Goal: Find specific page/section: Find specific page/section

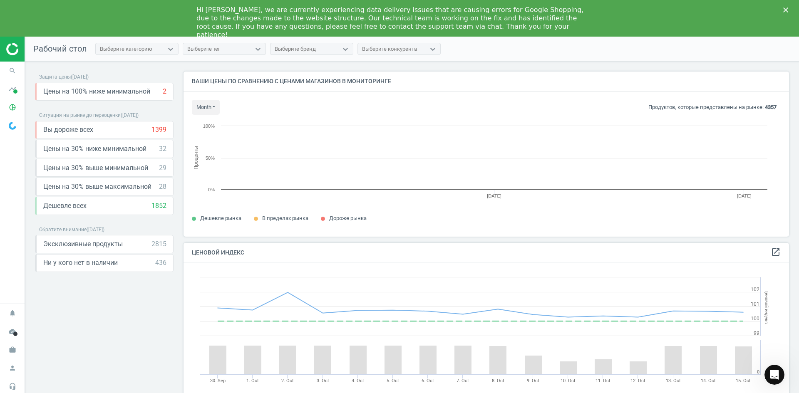
scroll to position [178, 612]
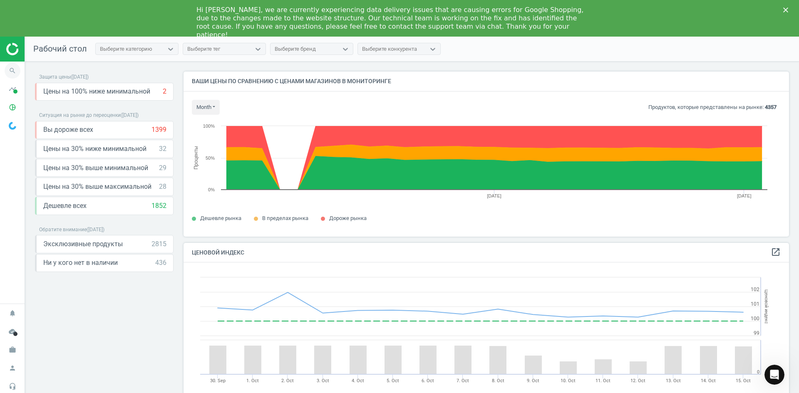
click at [11, 69] on icon "search" at bounding box center [13, 71] width 16 height 16
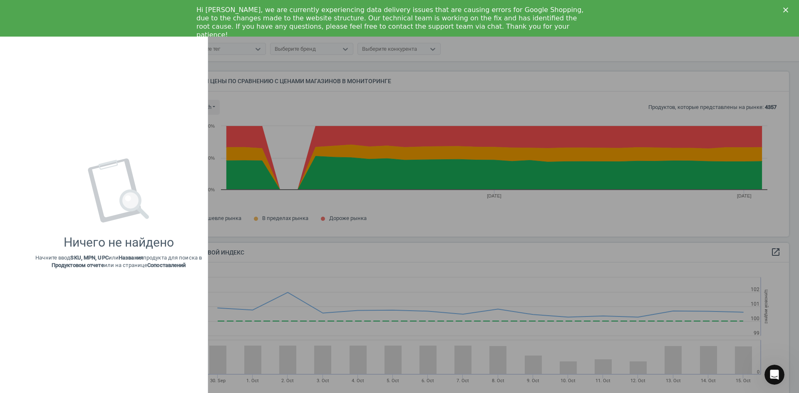
click at [181, 205] on div "Ничего не найдено Начните ввод SKU, MPN, UPC или Названия продукта для поиска в…" at bounding box center [118, 214] width 166 height 111
click at [135, 263] on p "Начните ввод SKU, MPN, UPC или Названия продукта для поиска в Продуктовом отчет…" at bounding box center [118, 261] width 166 height 15
click at [81, 249] on div "Ничего не найдено" at bounding box center [119, 242] width 110 height 15
drag, startPoint x: 129, startPoint y: 240, endPoint x: 116, endPoint y: 241, distance: 13.3
click at [116, 241] on div "Ничего не найдено" at bounding box center [119, 242] width 110 height 15
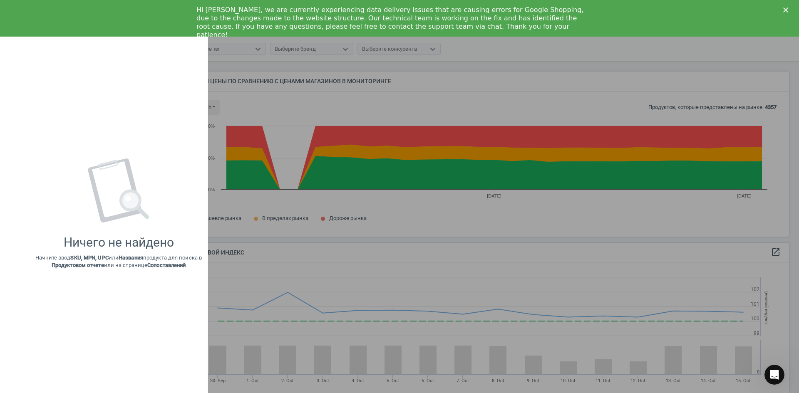
click at [79, 245] on div "Ничего не найдено" at bounding box center [119, 242] width 110 height 15
click at [279, 101] on div at bounding box center [399, 196] width 799 height 393
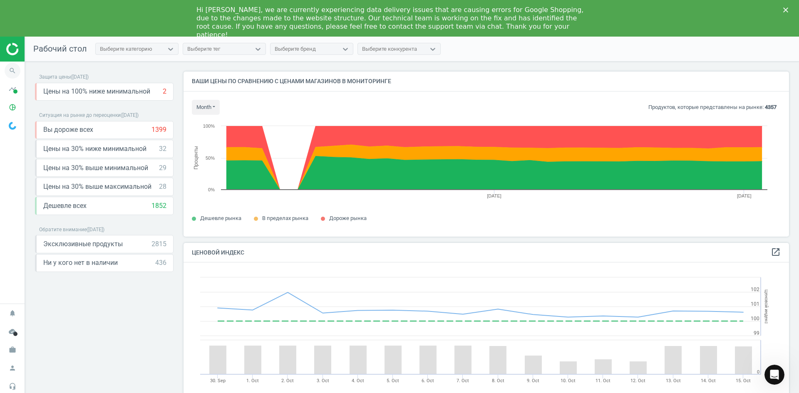
click at [12, 67] on icon "search" at bounding box center [13, 71] width 16 height 16
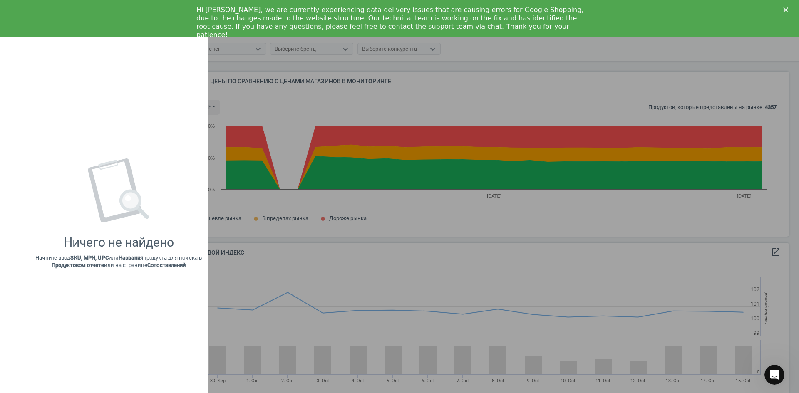
click at [84, 272] on div "Ничего не найдено Начните ввод SKU, MPN, UPC или Названия продукта для поиска в…" at bounding box center [119, 213] width 178 height 342
click at [86, 261] on strong "SKU, MPN, UPC" at bounding box center [89, 258] width 38 height 6
click at [93, 258] on strong "SKU, MPN, UPC" at bounding box center [89, 258] width 38 height 6
drag, startPoint x: 76, startPoint y: 257, endPoint x: 57, endPoint y: 251, distance: 19.7
click at [75, 257] on strong "SKU, MPN, UPC" at bounding box center [89, 258] width 38 height 6
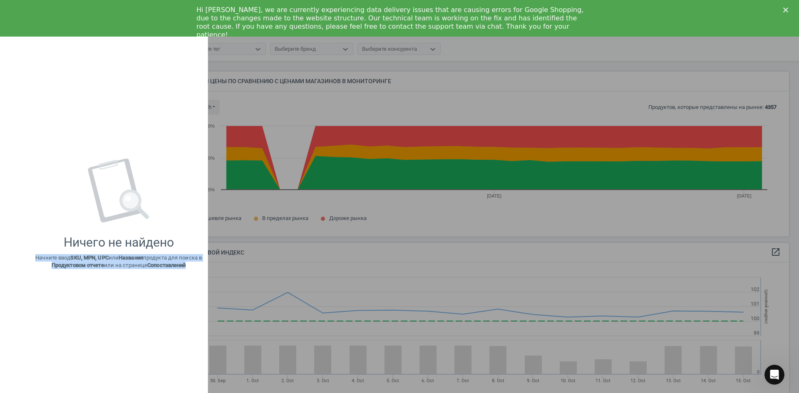
drag, startPoint x: 32, startPoint y: 253, endPoint x: 208, endPoint y: 273, distance: 176.8
click at [208, 273] on div "keyboard_backspace Товары swap_horiz Горячие главиши info_outline Ничего не най…" at bounding box center [104, 197] width 208 height 393
click at [135, 166] on icon at bounding box center [119, 191] width 64 height 64
click at [124, 185] on use at bounding box center [119, 191] width 62 height 64
click at [131, 201] on use at bounding box center [119, 191] width 62 height 64
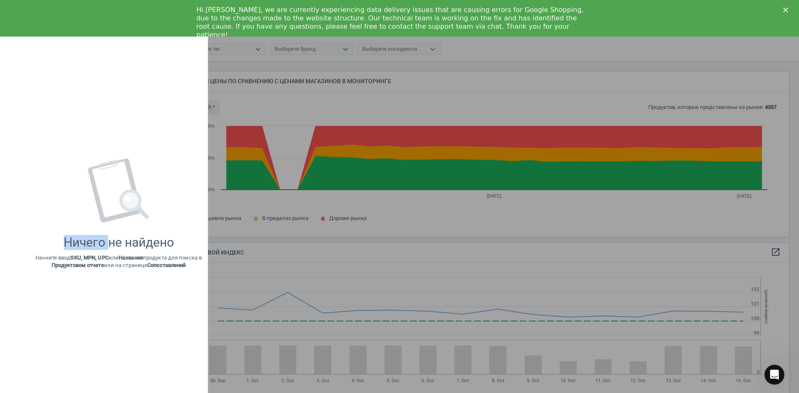
click at [131, 201] on use at bounding box center [119, 191] width 62 height 64
click at [133, 199] on use at bounding box center [119, 191] width 62 height 64
click at [335, 141] on div at bounding box center [399, 196] width 799 height 393
